Goal: Register for event/course

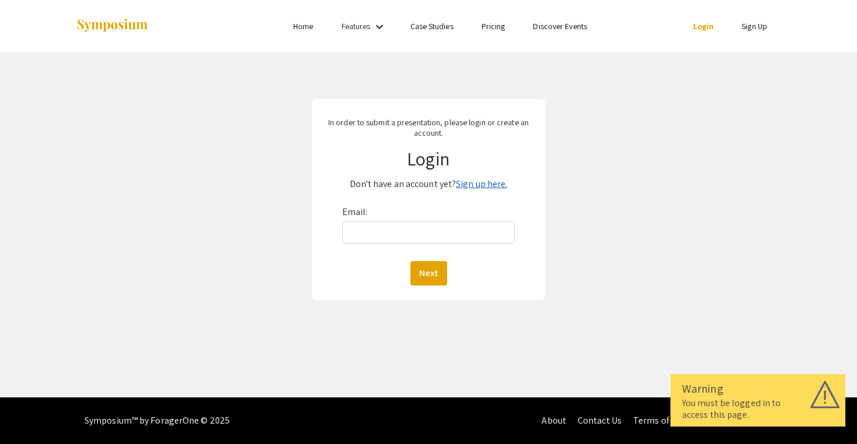
click at [489, 182] on link "Sign up here." at bounding box center [481, 184] width 51 height 12
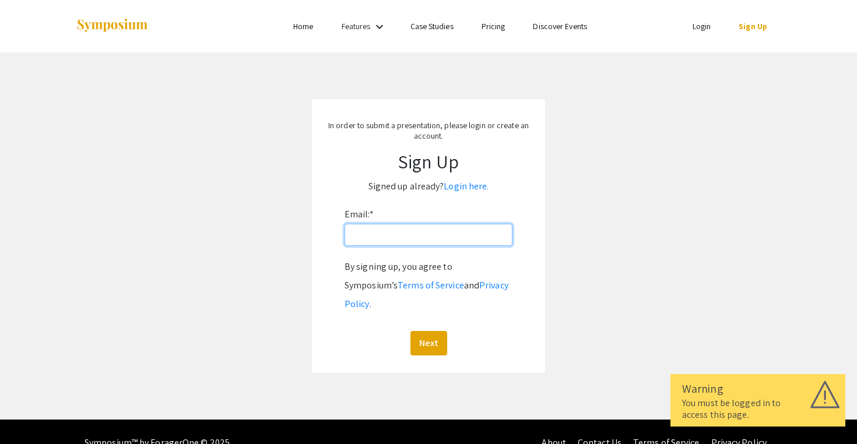
click at [366, 233] on input "Email: *" at bounding box center [428, 235] width 168 height 22
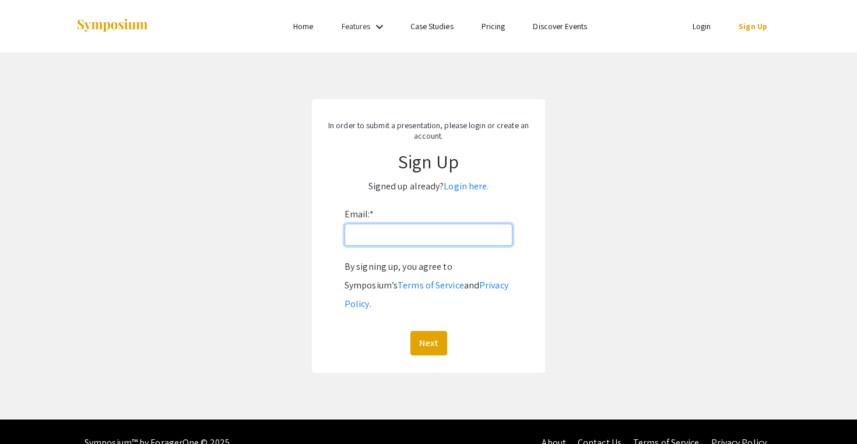
type input "[EMAIL_ADDRESS][DOMAIN_NAME]"
click at [428, 331] on button "Next" at bounding box center [428, 343] width 37 height 24
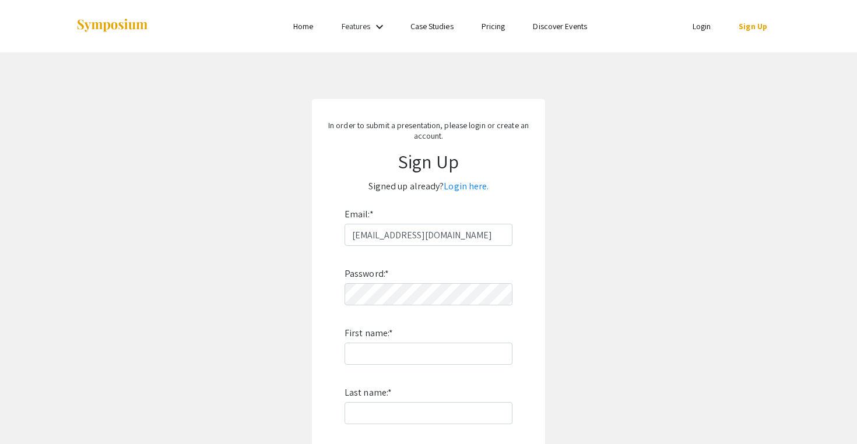
click at [349, 314] on div "Password: * First name: * Last name: * By signing up, you agree to Symposium’s …" at bounding box center [428, 399] width 168 height 307
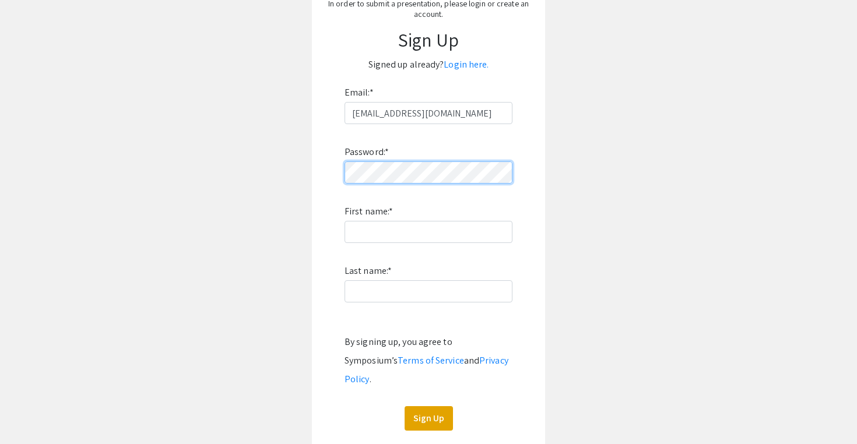
scroll to position [154, 0]
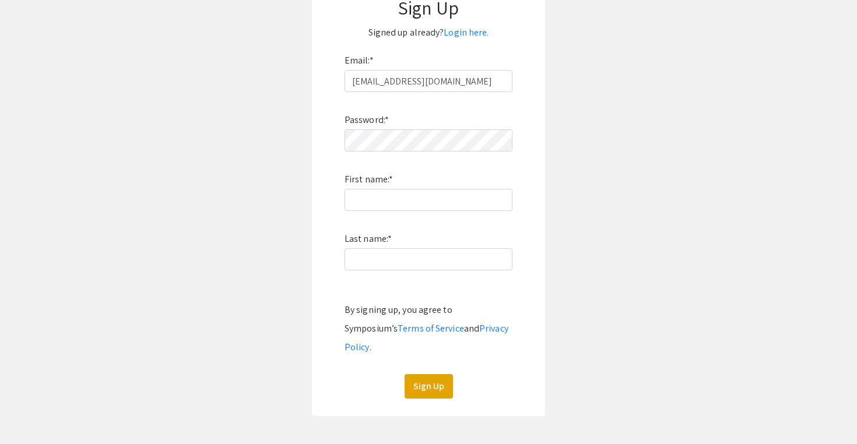
click at [401, 177] on div "Password: * First name: * Last name: * By signing up, you agree to Symposium’s …" at bounding box center [428, 245] width 168 height 307
click at [383, 202] on input "First name: *" at bounding box center [428, 200] width 168 height 22
type input "Erik"
click at [367, 258] on input "Last name: *" at bounding box center [428, 259] width 168 height 22
type input "Norloff"
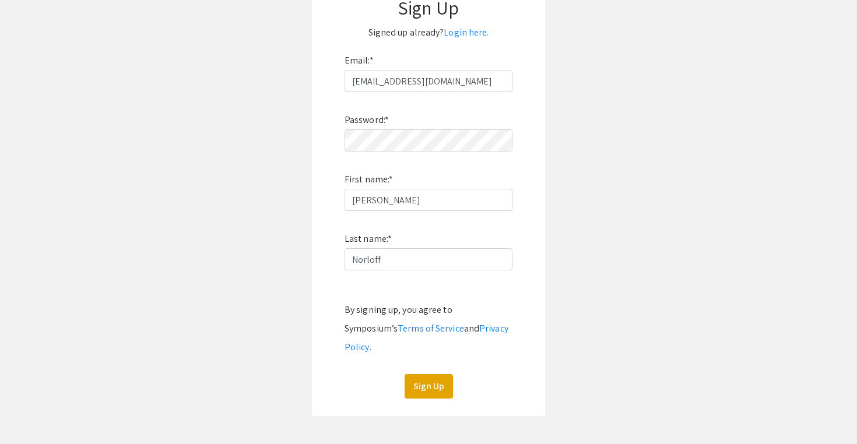
click at [277, 257] on app-signup "In order to submit a presentation, please login or create an account. Sign Up S…" at bounding box center [428, 180] width 857 height 471
click at [437, 374] on button "Sign Up" at bounding box center [428, 386] width 48 height 24
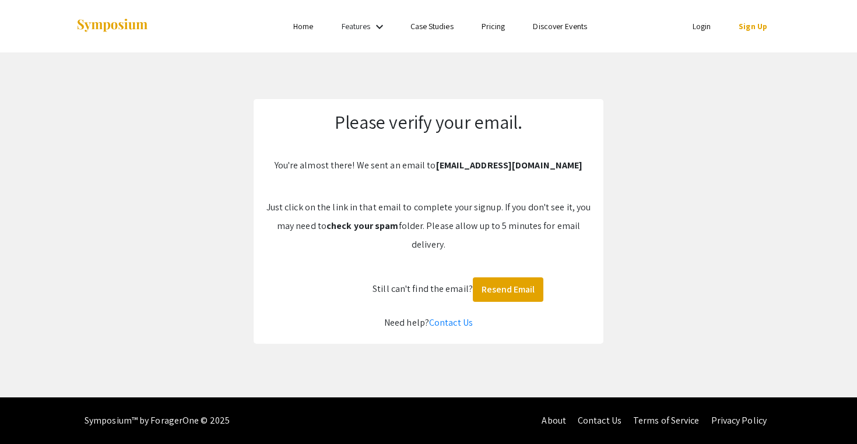
scroll to position [0, 0]
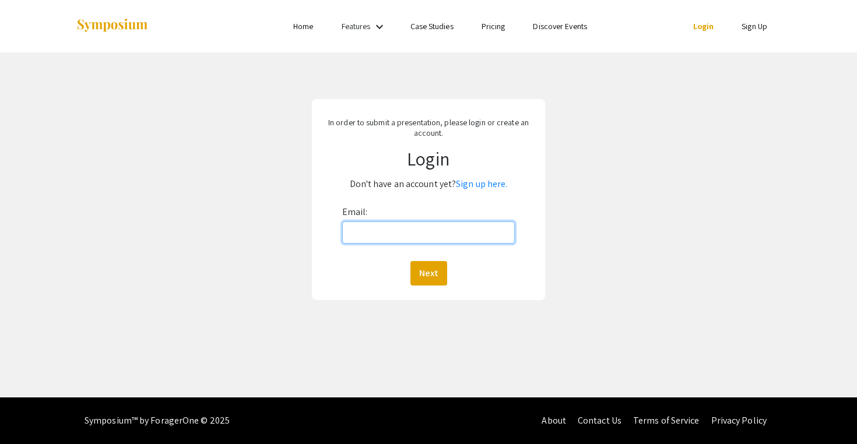
click at [372, 231] on input "Email:" at bounding box center [428, 232] width 173 height 22
type input "[EMAIL_ADDRESS][DOMAIN_NAME]"
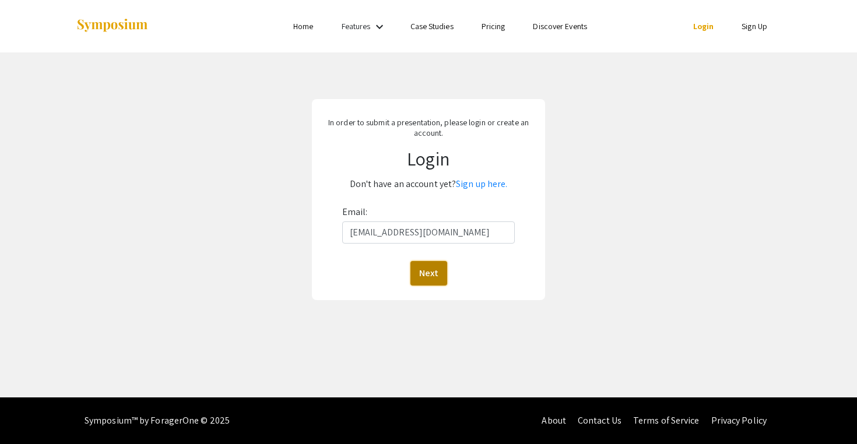
click at [431, 271] on button "Next" at bounding box center [428, 273] width 37 height 24
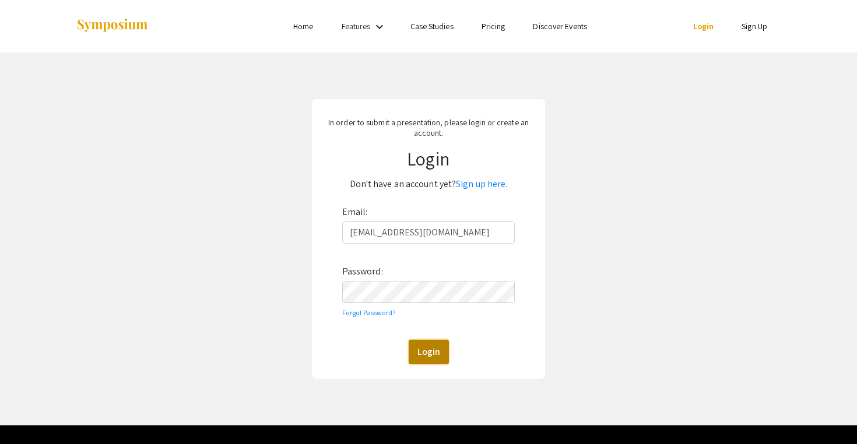
click at [438, 355] on button "Login" at bounding box center [429, 352] width 40 height 24
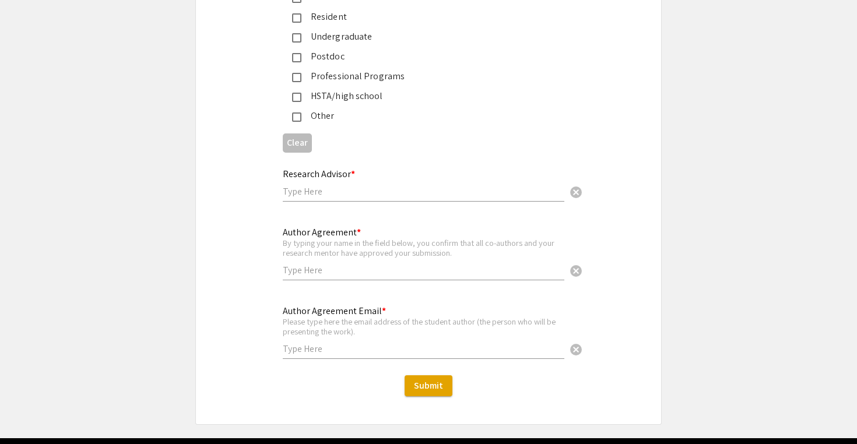
scroll to position [2858, 0]
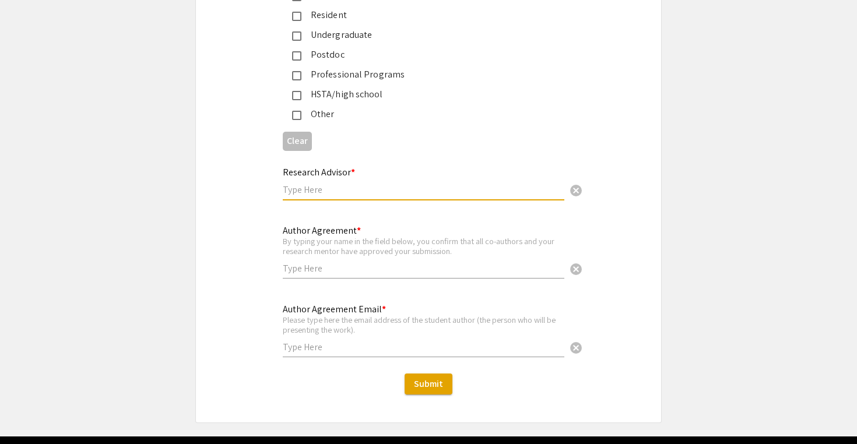
click at [302, 184] on input "text" at bounding box center [423, 190] width 281 height 12
click at [245, 209] on div "Research Advisor * cancel This field is required." at bounding box center [428, 187] width 465 height 58
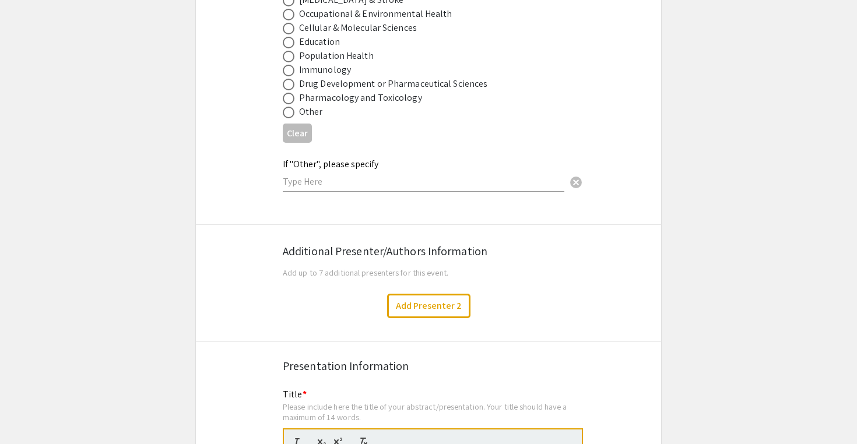
scroll to position [1776, 0]
click at [423, 295] on button "Add Presenter 2" at bounding box center [428, 307] width 83 height 24
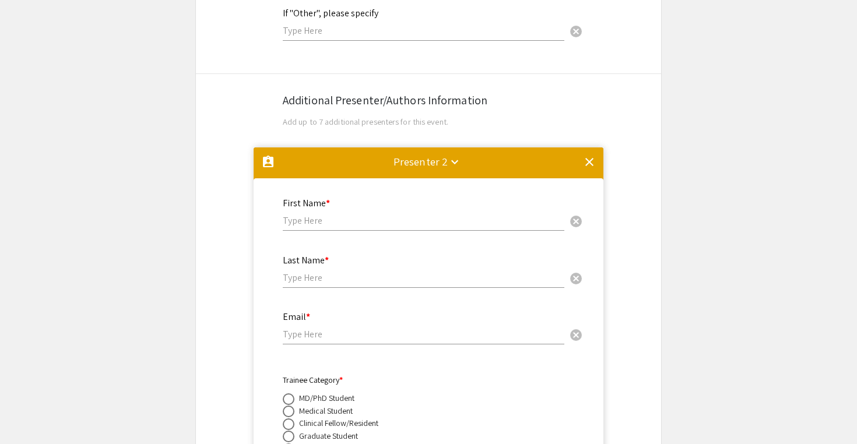
scroll to position [1924, 0]
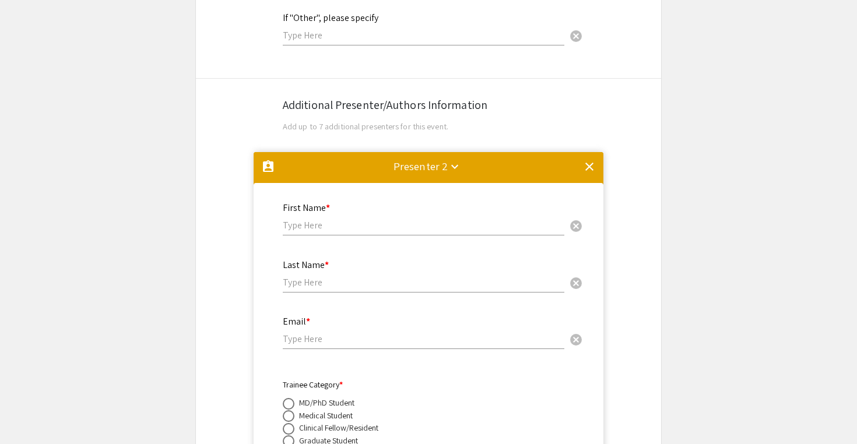
click at [591, 166] on div "clear" at bounding box center [589, 169] width 14 height 18
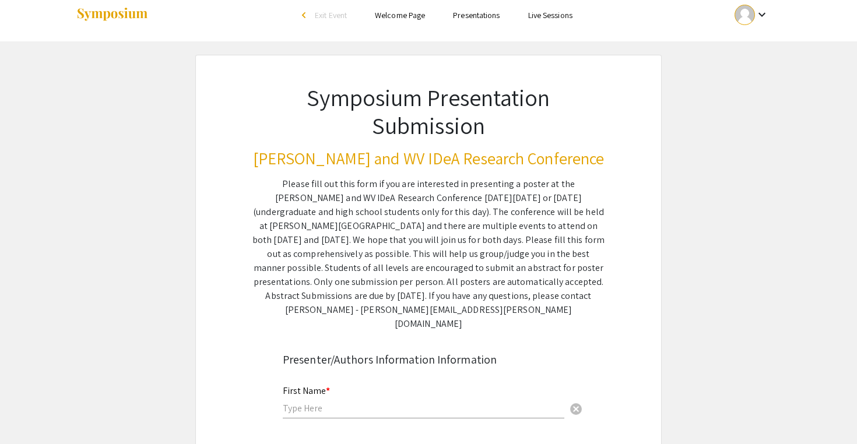
scroll to position [9, 0]
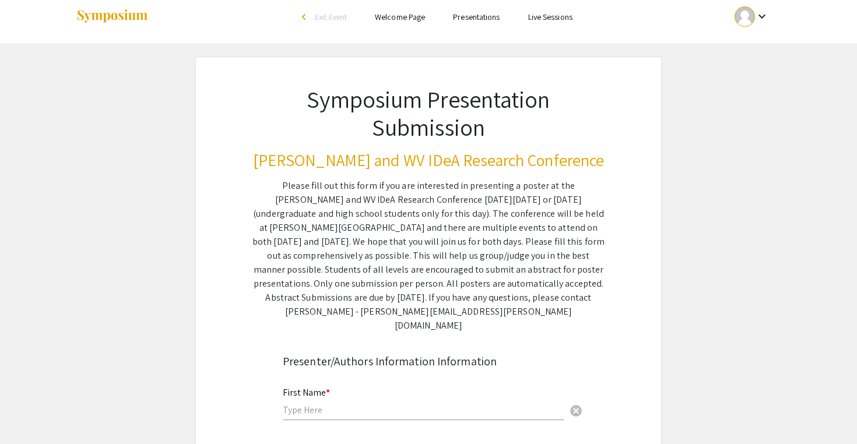
click at [284, 154] on h3 "[PERSON_NAME] and WV IDeA Research Conference" at bounding box center [428, 160] width 352 height 20
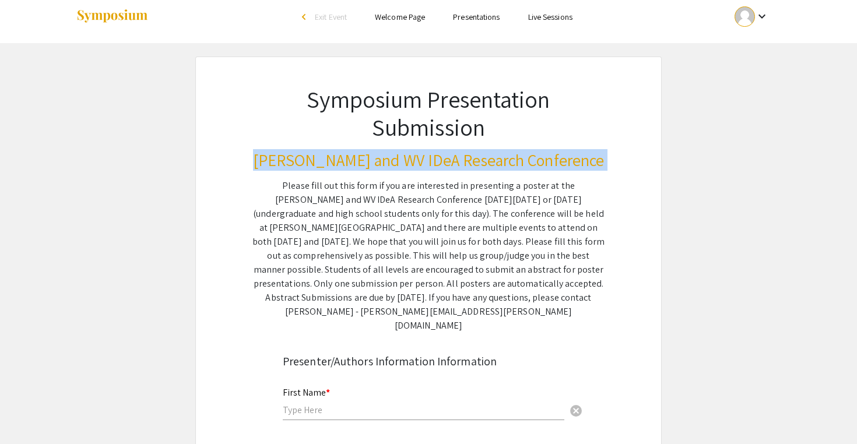
click at [284, 154] on h3 "[PERSON_NAME] and WV IDeA Research Conference" at bounding box center [428, 160] width 352 height 20
click at [277, 172] on div "Symposium Presentation Submission [PERSON_NAME] and WV IDeA Research Conference…" at bounding box center [428, 195] width 408 height 276
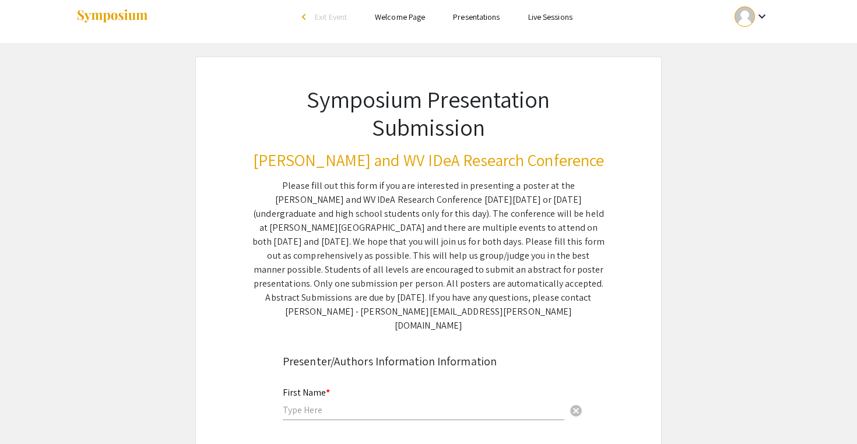
click at [275, 174] on div "Symposium Presentation Submission [PERSON_NAME] and WV IDeA Research Conference…" at bounding box center [428, 195] width 408 height 276
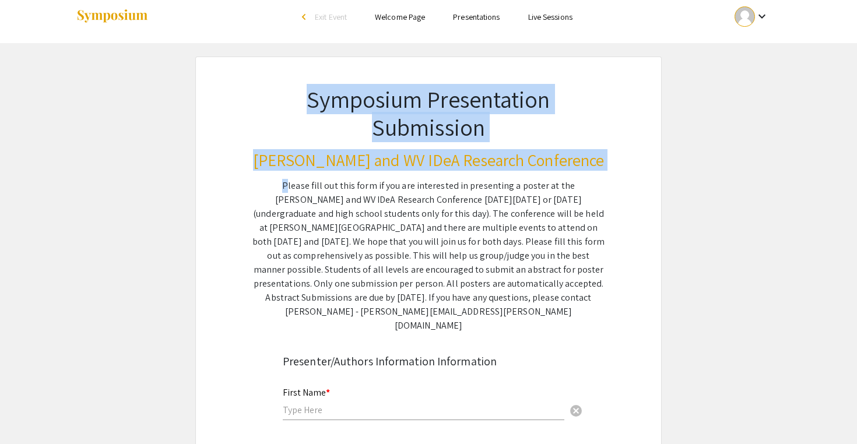
click at [275, 174] on div "Symposium Presentation Submission [PERSON_NAME] and WV IDeA Research Conference…" at bounding box center [428, 195] width 408 height 276
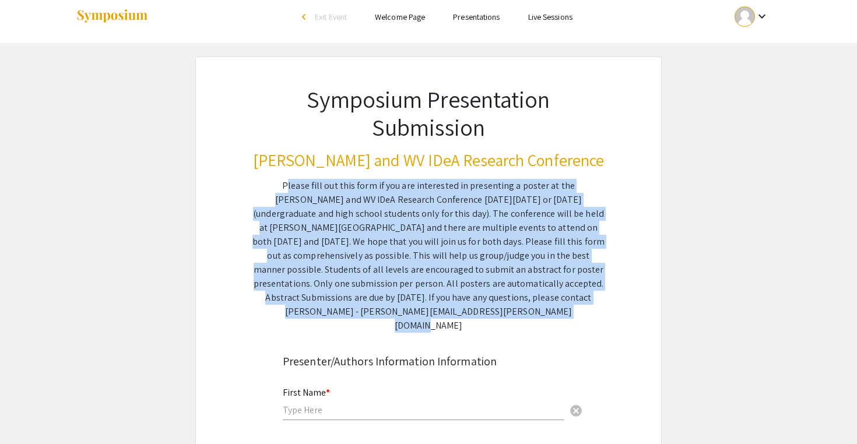
drag, startPoint x: 244, startPoint y: 184, endPoint x: 543, endPoint y: 308, distance: 323.9
click at [543, 308] on div "Symposium Presentation Submission [PERSON_NAME] and WV IDeA Research Conference…" at bounding box center [428, 195] width 408 height 276
click at [393, 237] on div "Please fill out this form if you are interested in presenting a poster at the […" at bounding box center [428, 256] width 352 height 154
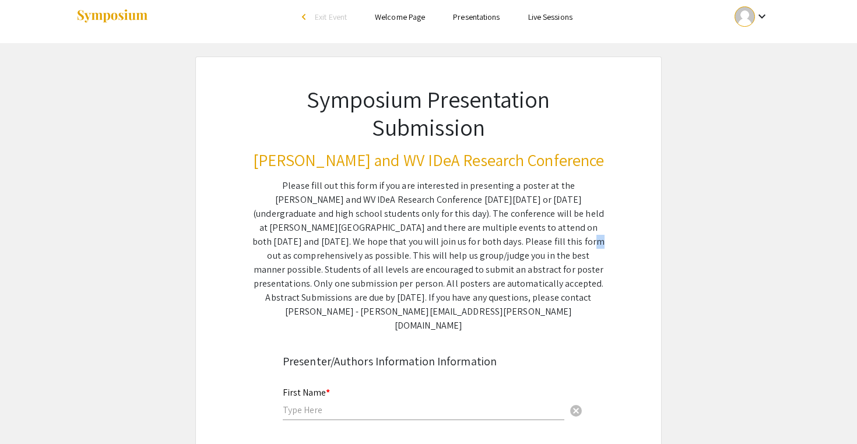
click at [393, 237] on div "Please fill out this form if you are interested in presenting a poster at the […" at bounding box center [428, 256] width 352 height 154
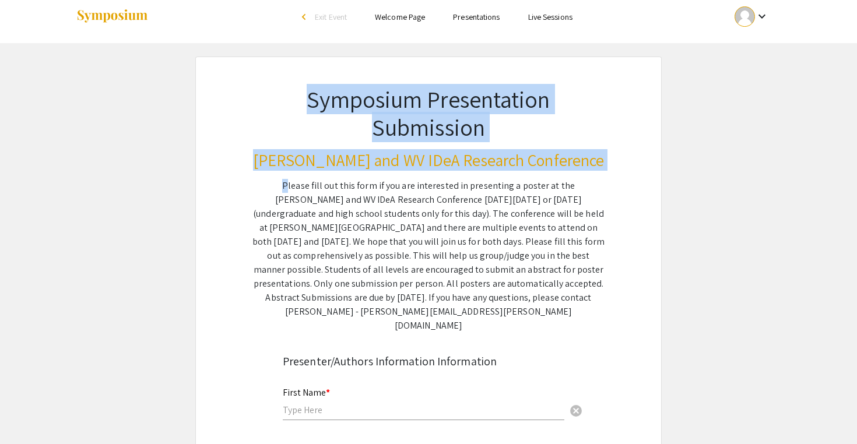
click at [393, 237] on div "Please fill out this form if you are interested in presenting a poster at the […" at bounding box center [428, 256] width 352 height 154
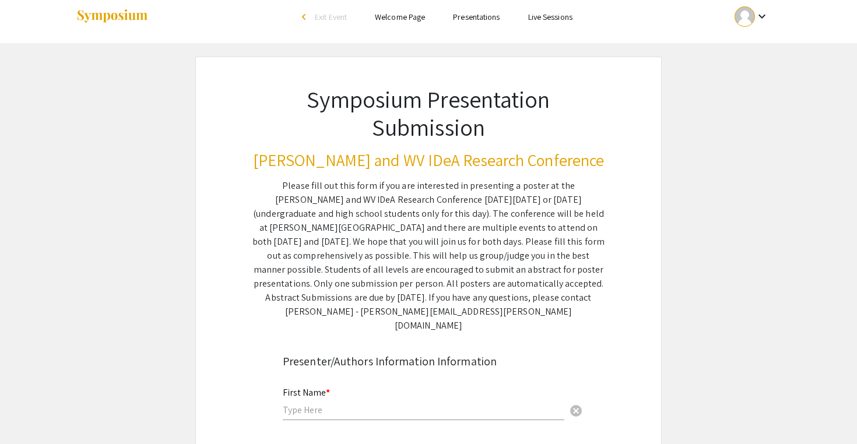
click at [295, 290] on div "Please fill out this form if you are interested in presenting a poster at the […" at bounding box center [428, 256] width 352 height 154
drag, startPoint x: 288, startPoint y: 286, endPoint x: 441, endPoint y: 285, distance: 152.7
click at [441, 285] on div "Please fill out this form if you are interested in presenting a poster at the […" at bounding box center [428, 256] width 352 height 154
click at [418, 258] on div "Please fill out this form if you are interested in presenting a poster at the […" at bounding box center [428, 256] width 352 height 154
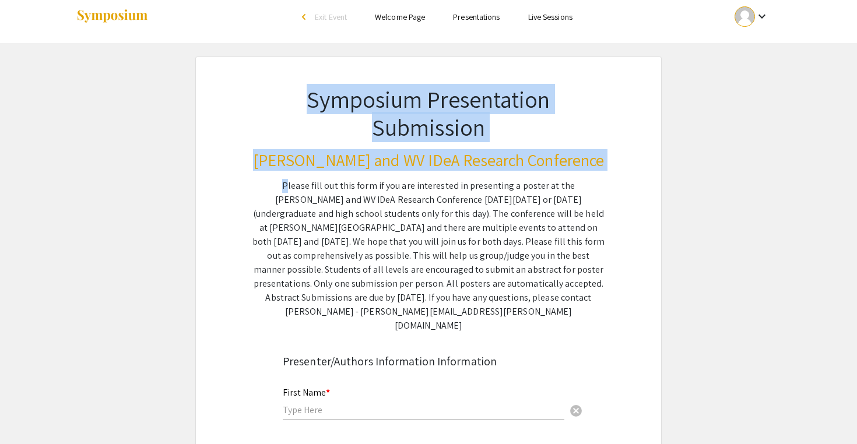
click at [418, 258] on div "Please fill out this form if you are interested in presenting a poster at the […" at bounding box center [428, 256] width 352 height 154
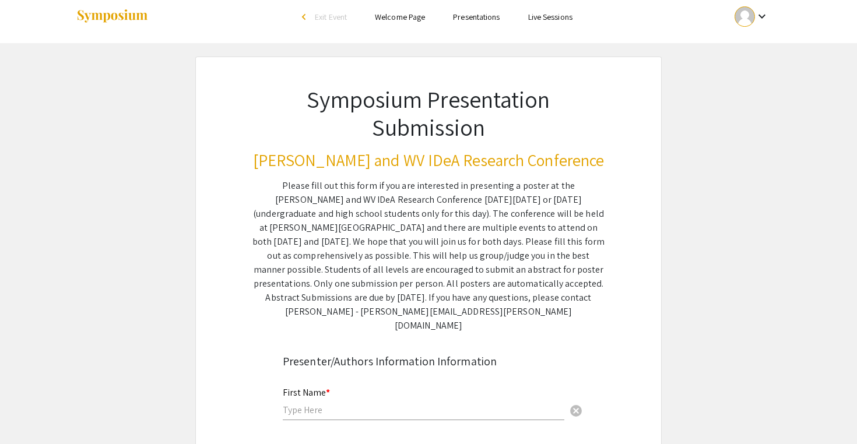
click at [351, 238] on div "Please fill out this form if you are interested in presenting a poster at the […" at bounding box center [428, 256] width 352 height 154
click at [381, 156] on h3 "[PERSON_NAME] and WV IDeA Research Conference" at bounding box center [428, 160] width 352 height 20
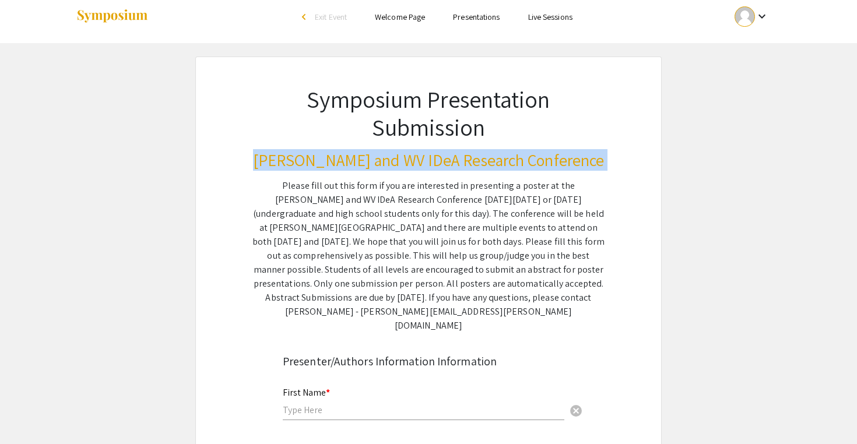
click at [381, 156] on h3 "[PERSON_NAME] and WV IDeA Research Conference" at bounding box center [428, 160] width 352 height 20
copy h3 "[PERSON_NAME] and WV IDeA Research Conference"
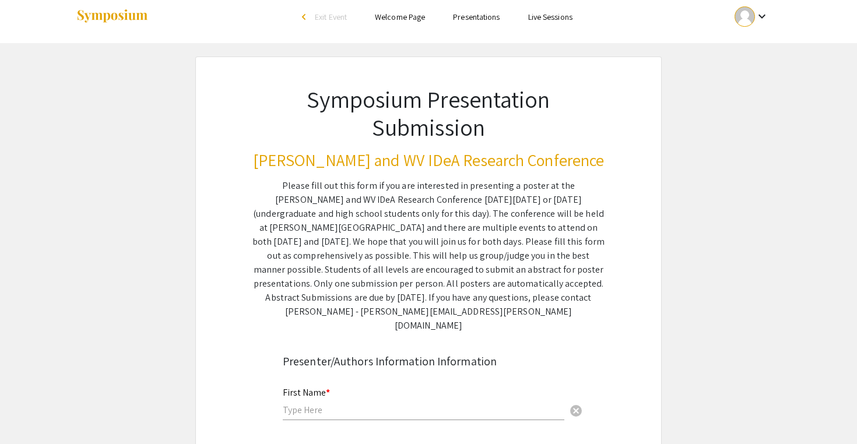
click at [294, 121] on h1 "Symposium Presentation Submission" at bounding box center [428, 113] width 352 height 56
